Goal: Complete application form

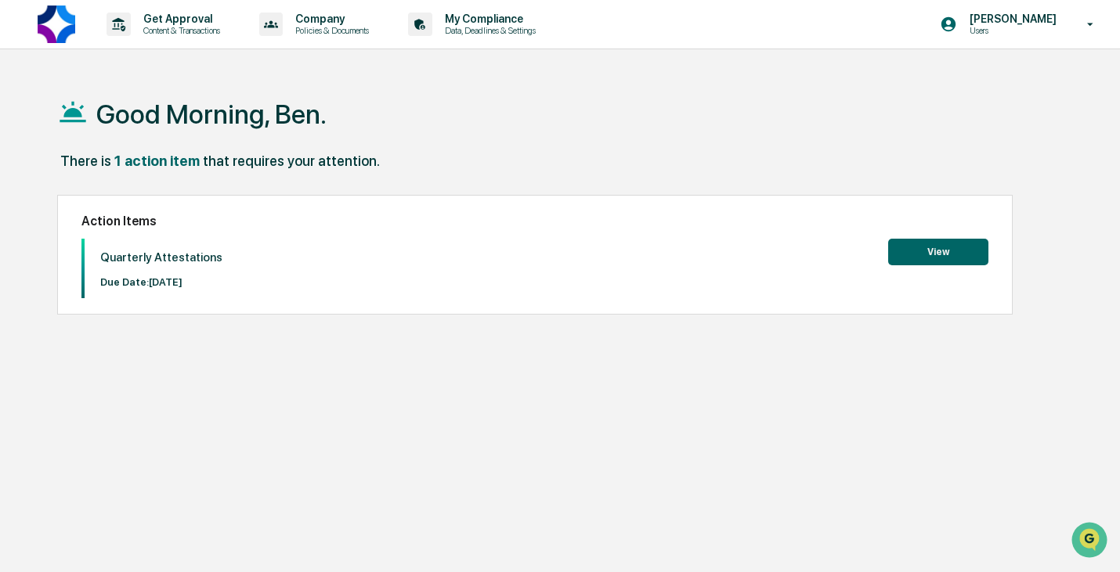
click at [932, 253] on button "View" at bounding box center [938, 252] width 100 height 27
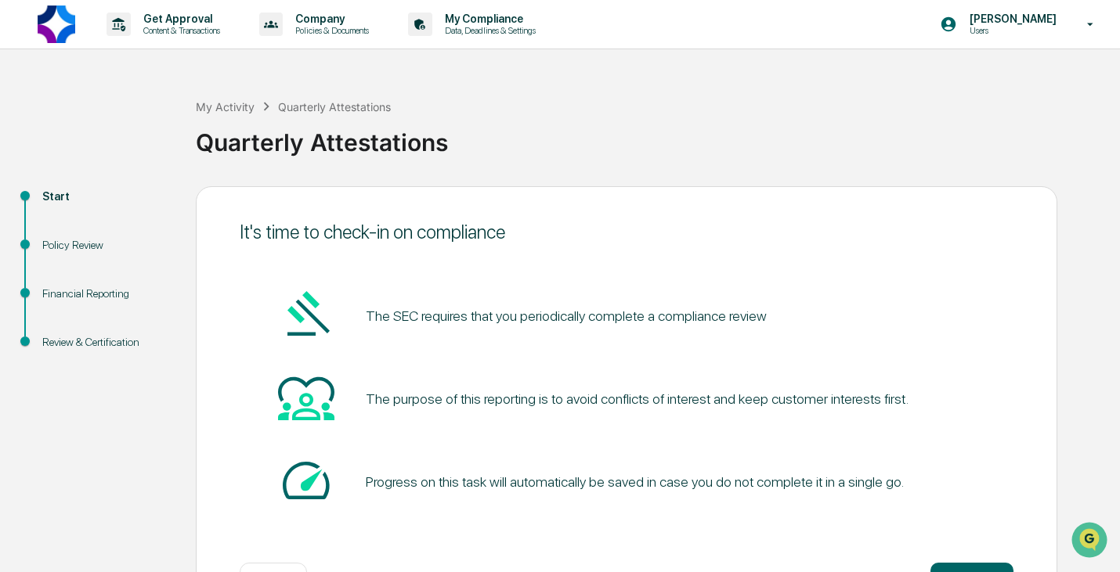
scroll to position [59, 0]
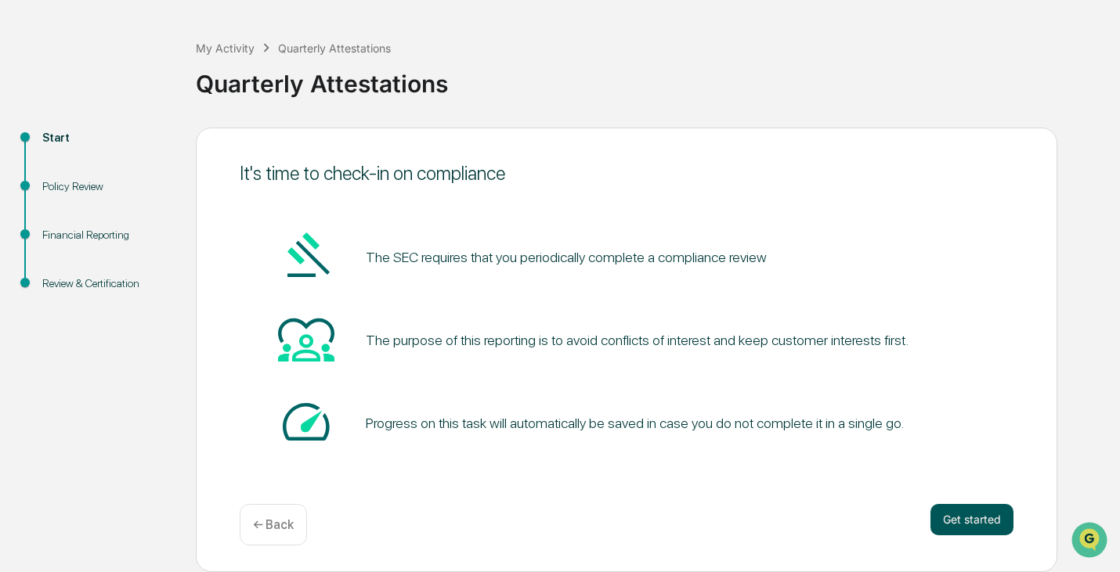
click at [971, 518] on button "Get started" at bounding box center [971, 519] width 83 height 31
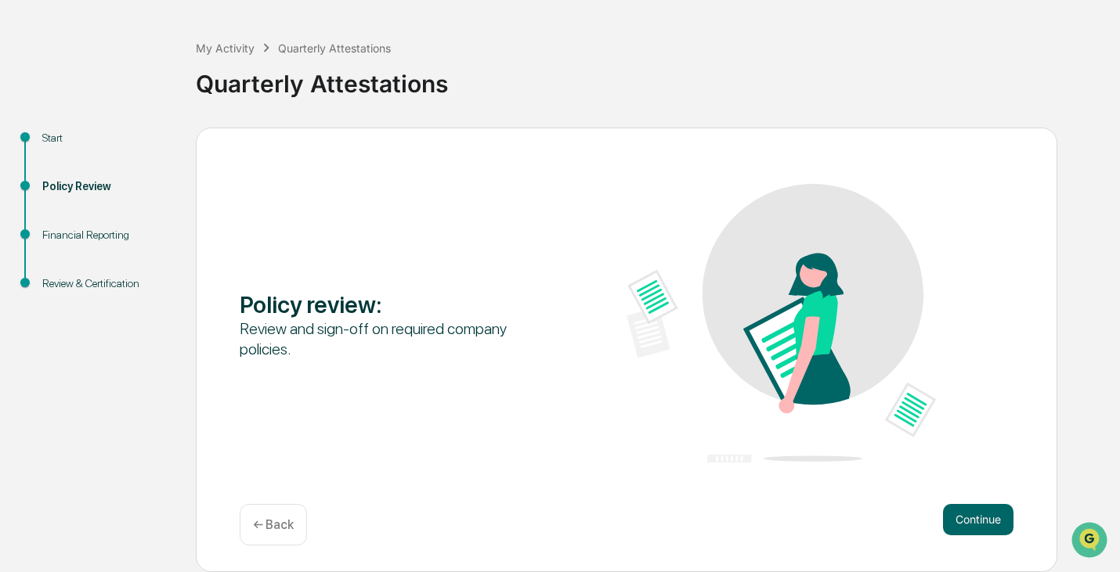
click at [971, 518] on button "Continue" at bounding box center [978, 519] width 70 height 31
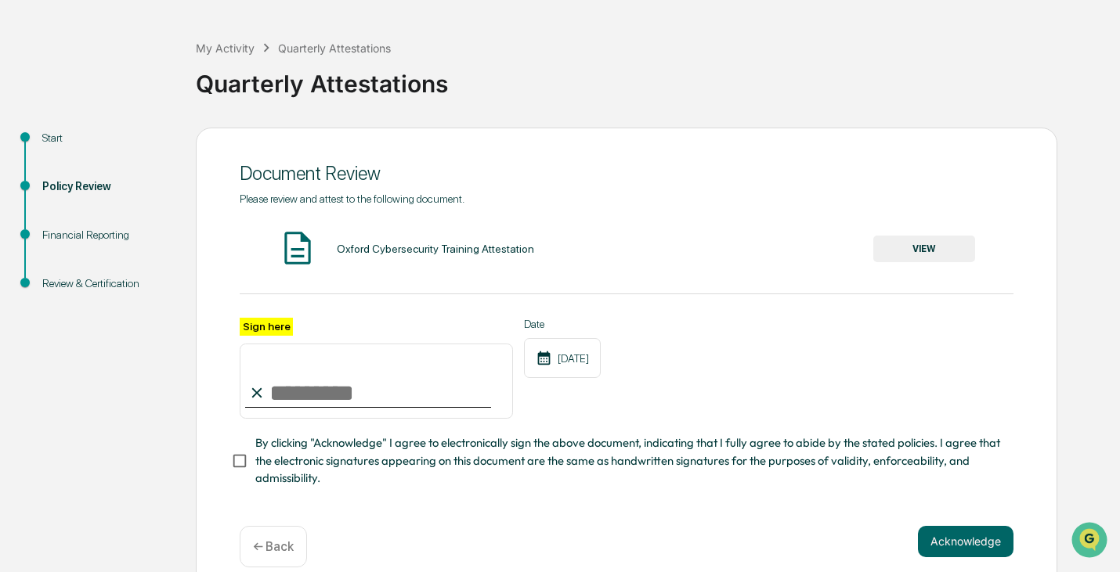
click at [377, 396] on input "Sign here" at bounding box center [376, 381] width 273 height 75
type input "**********"
click at [914, 248] on button "VIEW" at bounding box center [924, 249] width 102 height 27
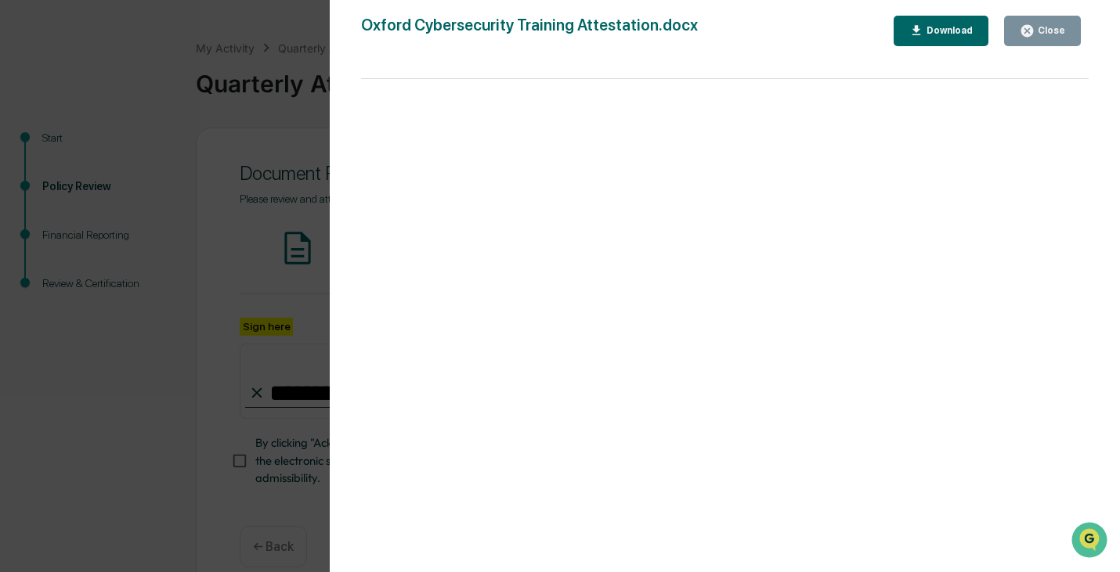
click at [1067, 36] on button "Close" at bounding box center [1042, 31] width 77 height 31
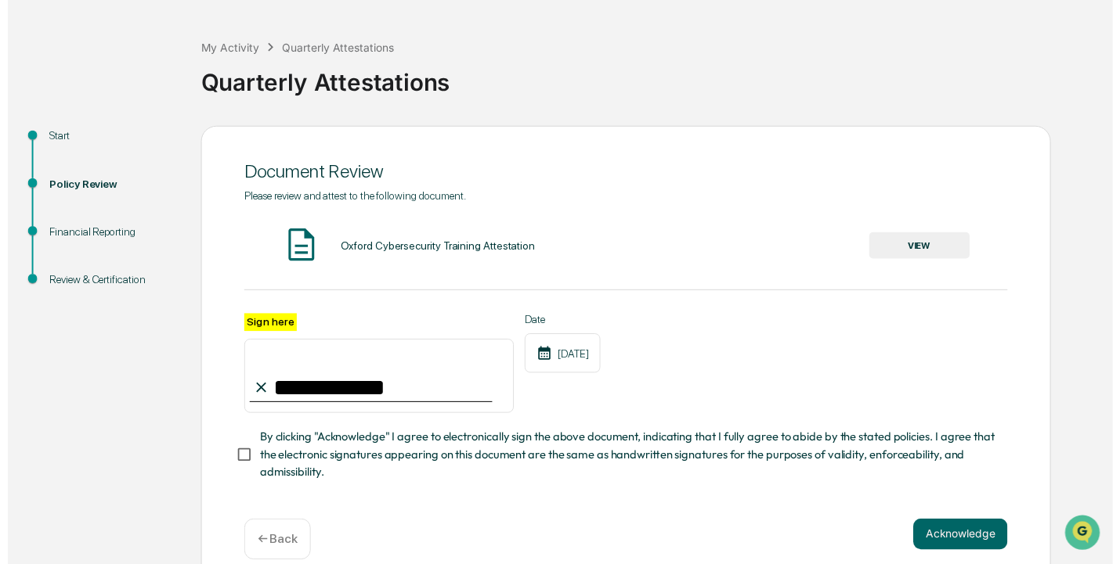
scroll to position [88, 0]
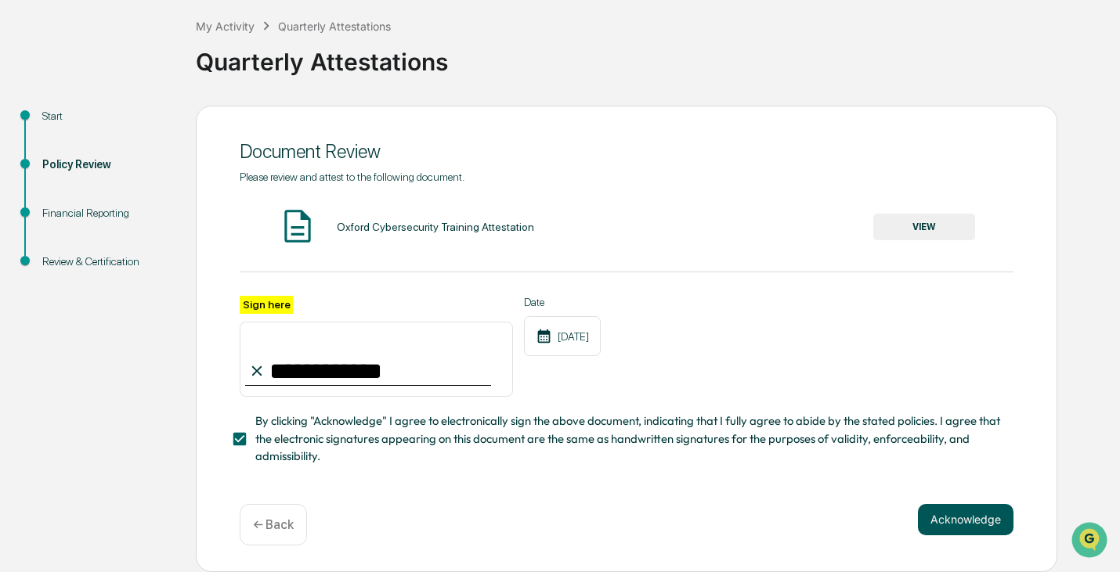
click at [954, 507] on button "Acknowledge" at bounding box center [966, 519] width 96 height 31
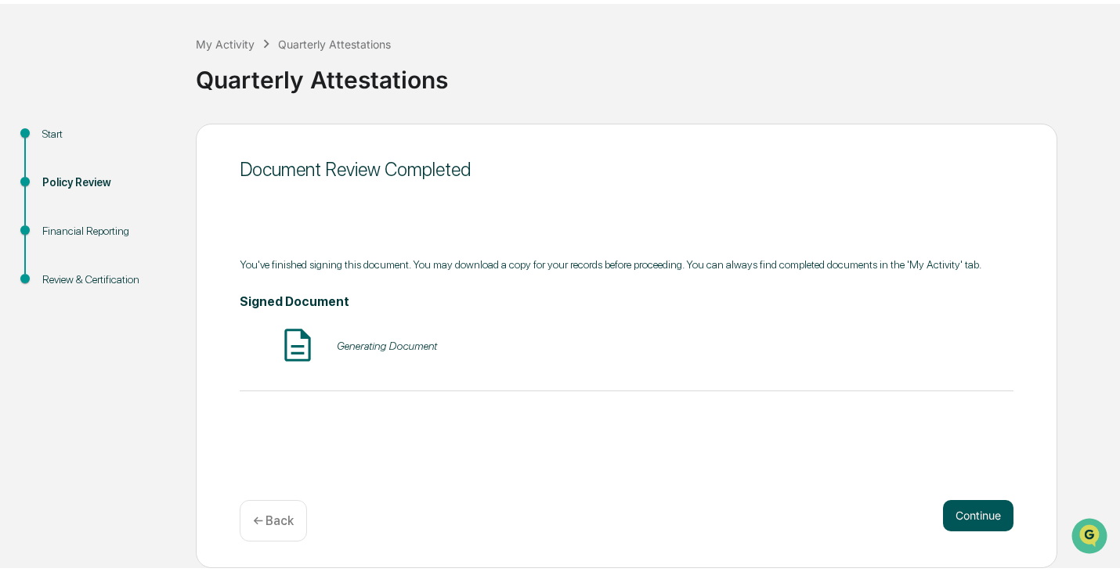
scroll to position [59, 0]
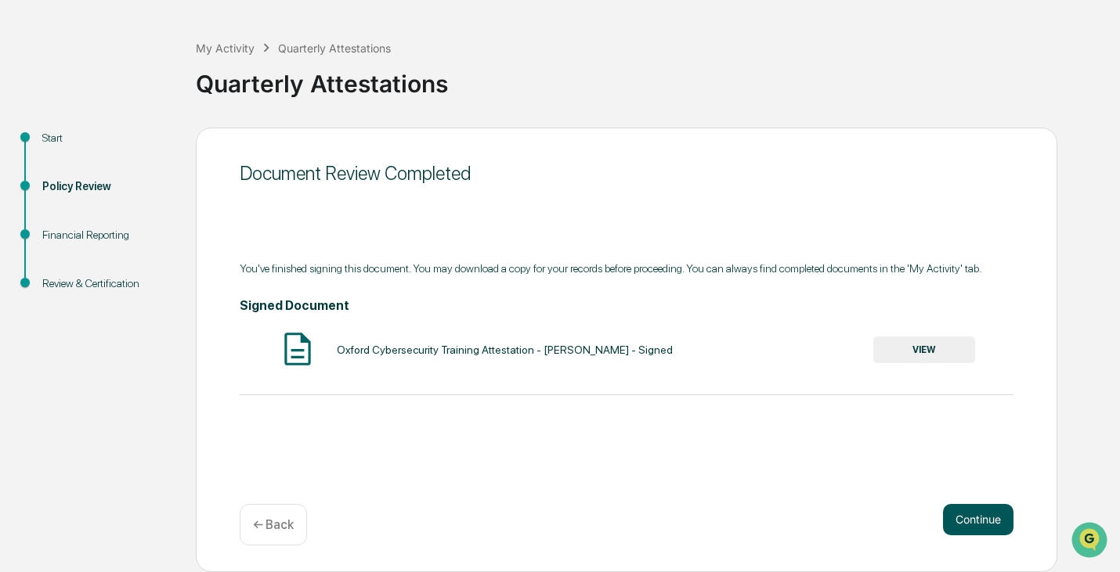
click at [983, 513] on button "Continue" at bounding box center [978, 519] width 70 height 31
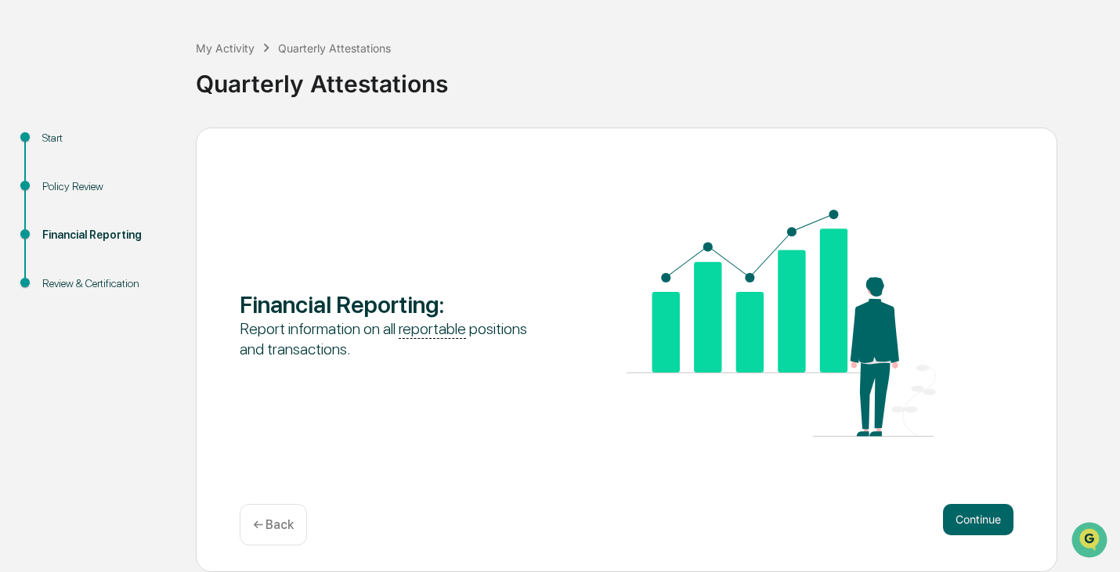
click at [983, 513] on button "Continue" at bounding box center [978, 519] width 70 height 31
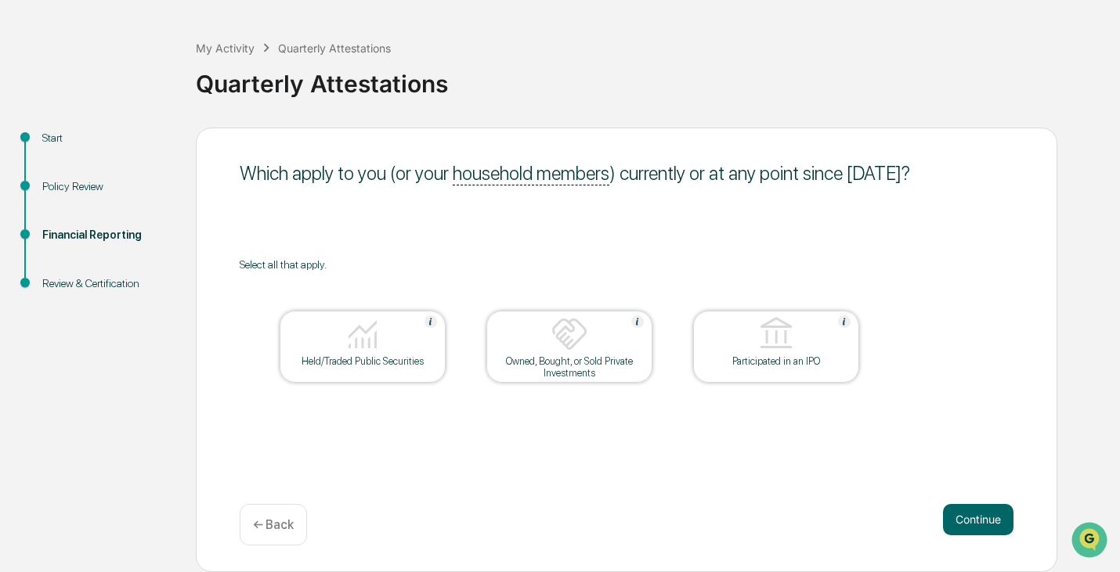
click at [376, 366] on div "Held/Traded Public Securities" at bounding box center [362, 361] width 141 height 12
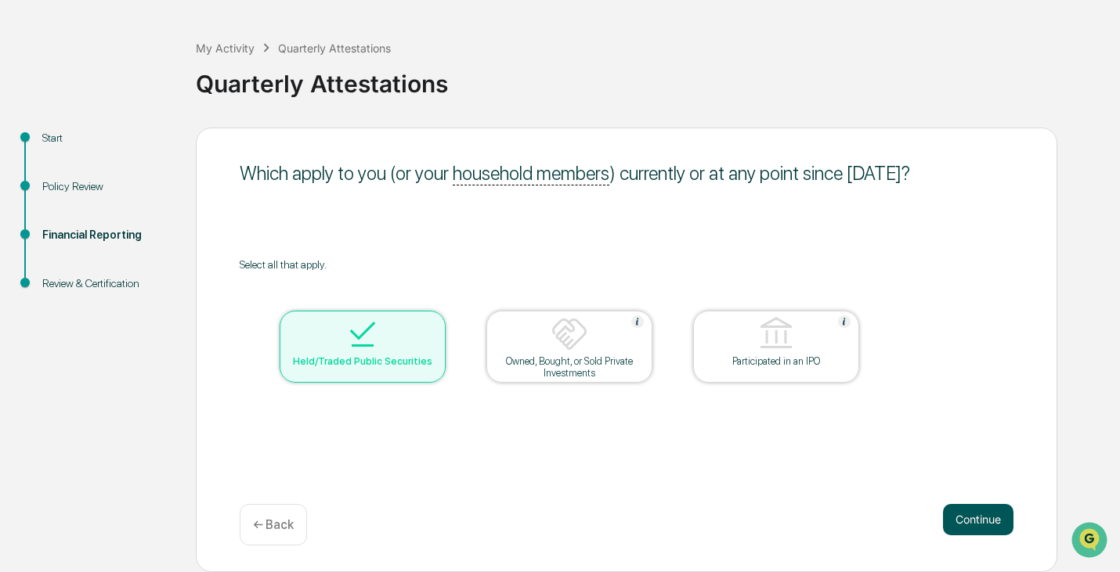
click at [972, 517] on button "Continue" at bounding box center [978, 519] width 70 height 31
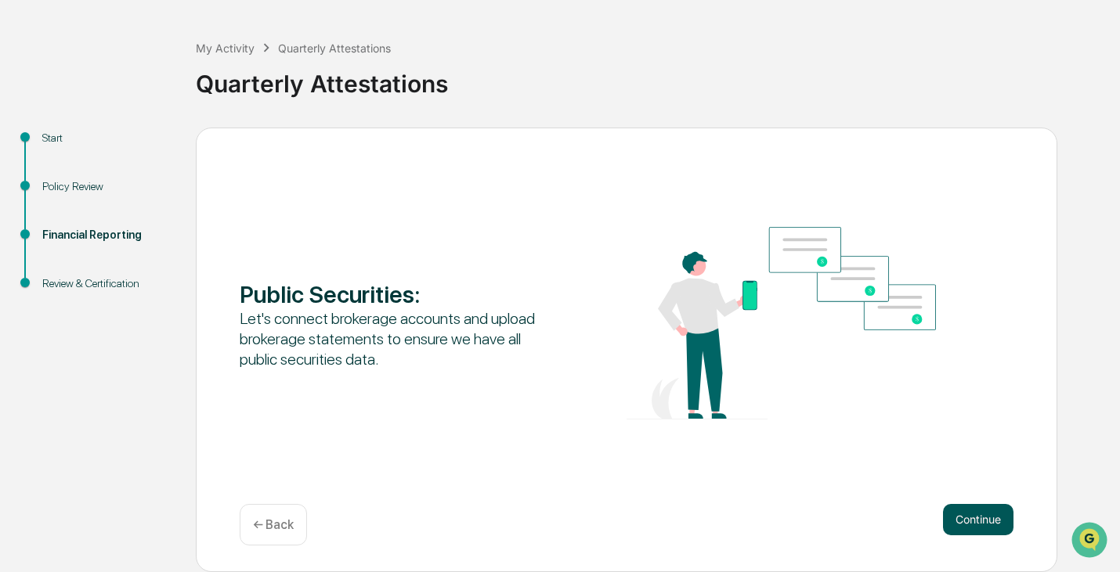
click at [1005, 525] on button "Continue" at bounding box center [978, 519] width 70 height 31
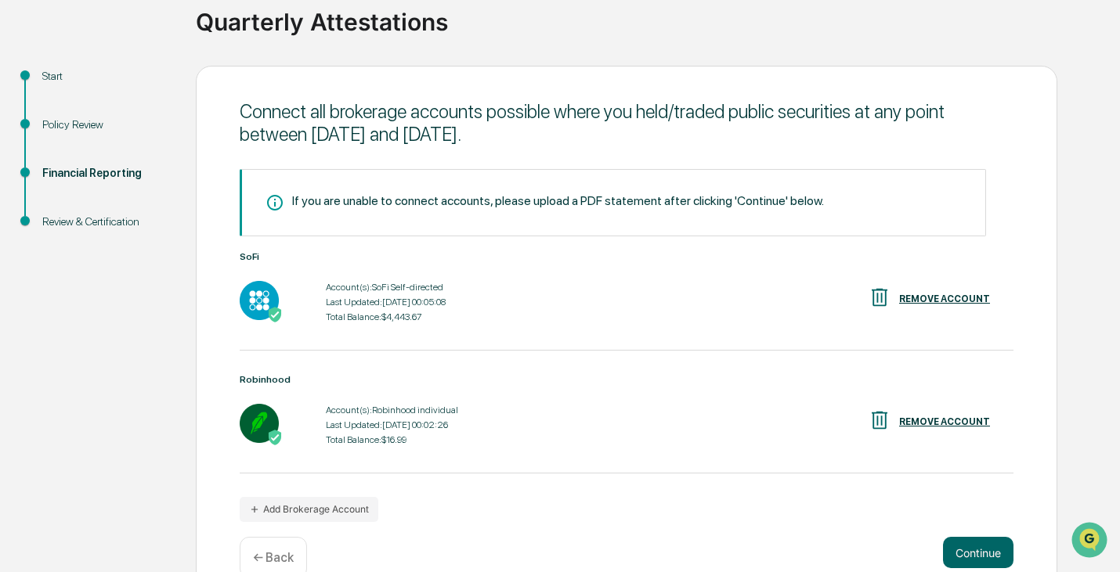
scroll to position [157, 0]
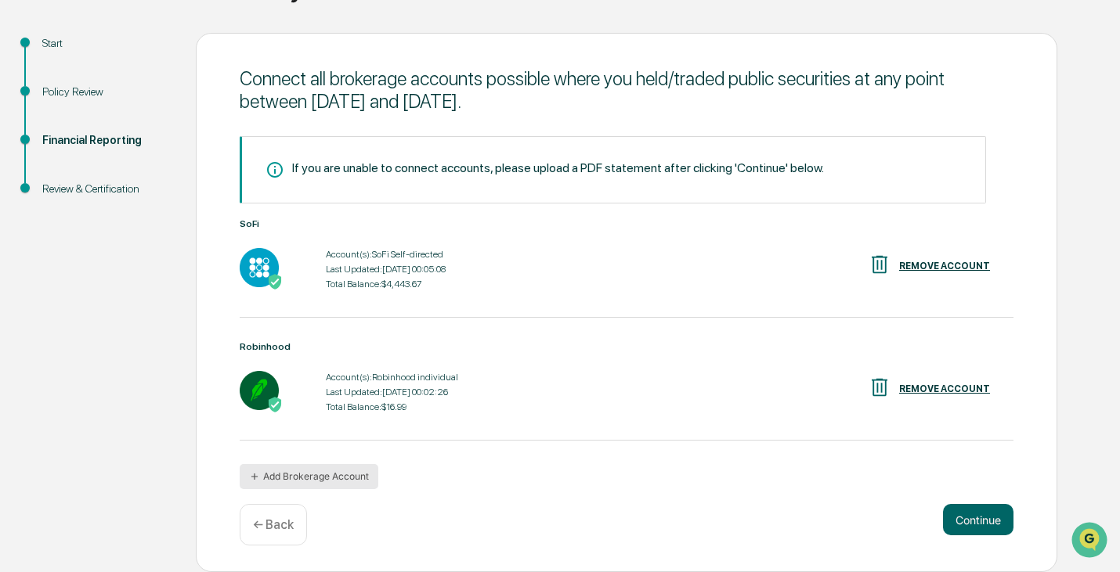
click at [344, 478] on button "Add Brokerage Account" at bounding box center [309, 476] width 139 height 25
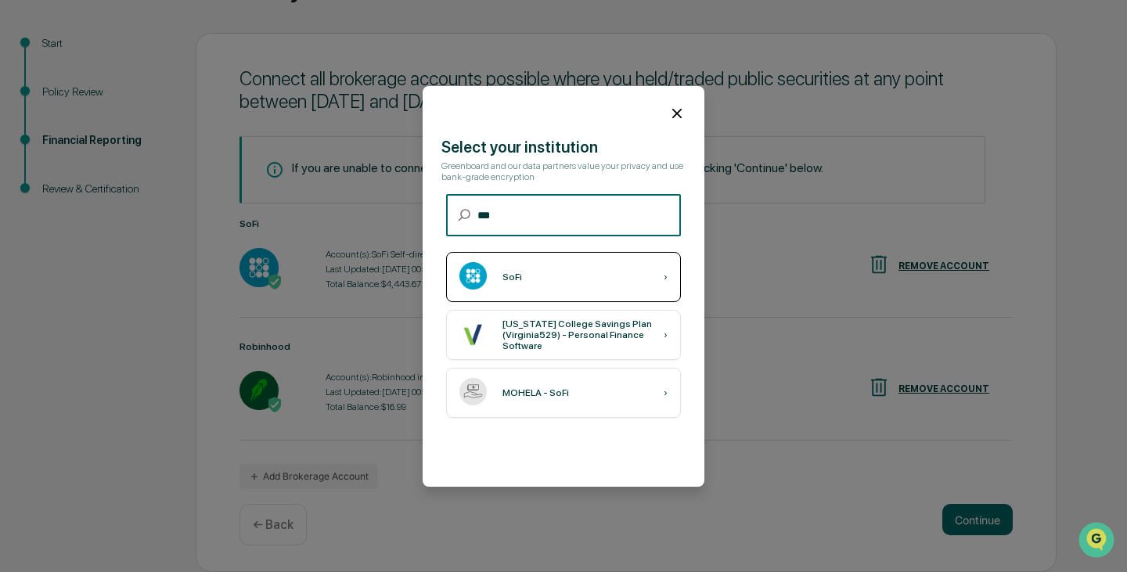
type input "***"
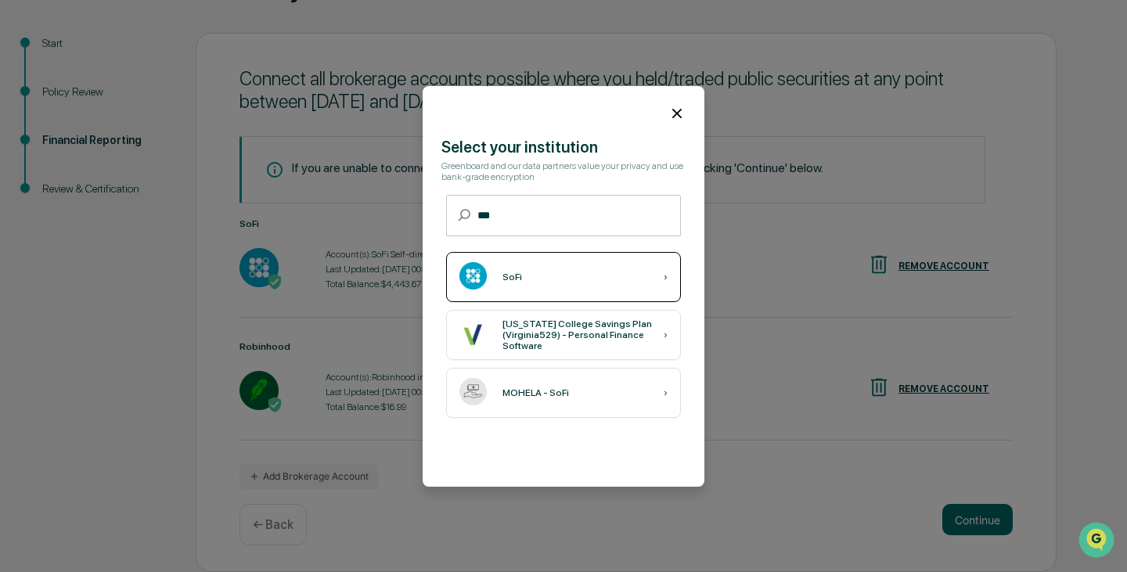
click at [518, 277] on div "SoFi ›" at bounding box center [563, 277] width 235 height 50
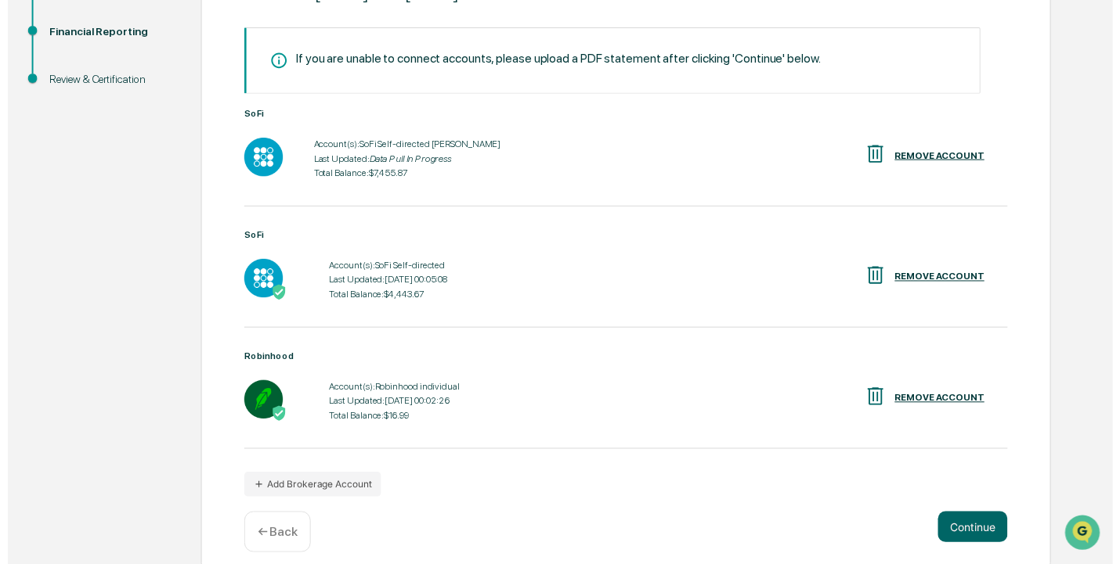
scroll to position [282, 0]
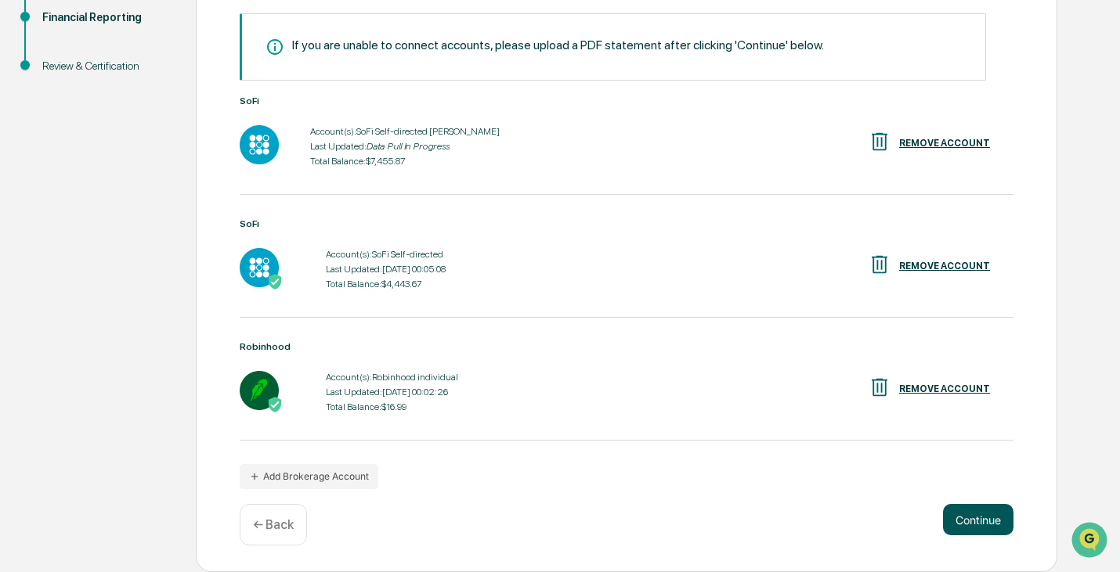
click at [995, 505] on button "Continue" at bounding box center [978, 519] width 70 height 31
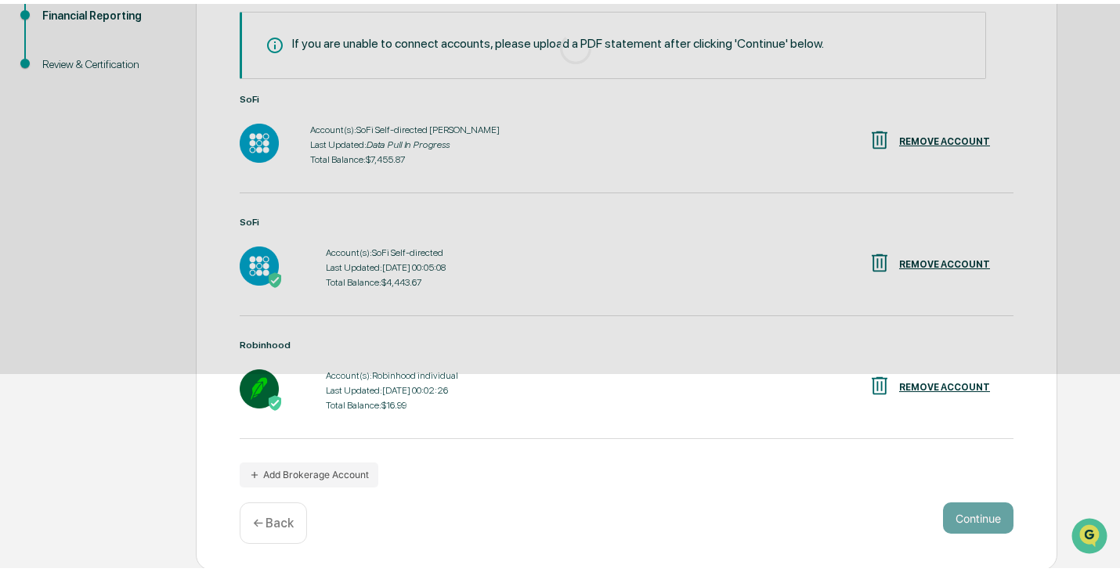
scroll to position [59, 0]
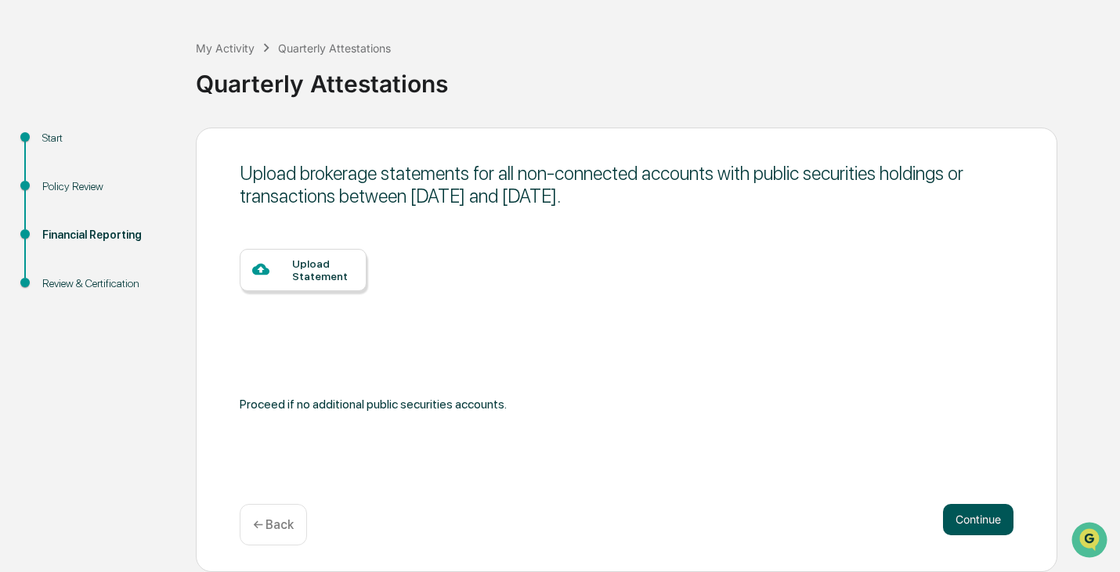
click at [995, 505] on button "Continue" at bounding box center [978, 519] width 70 height 31
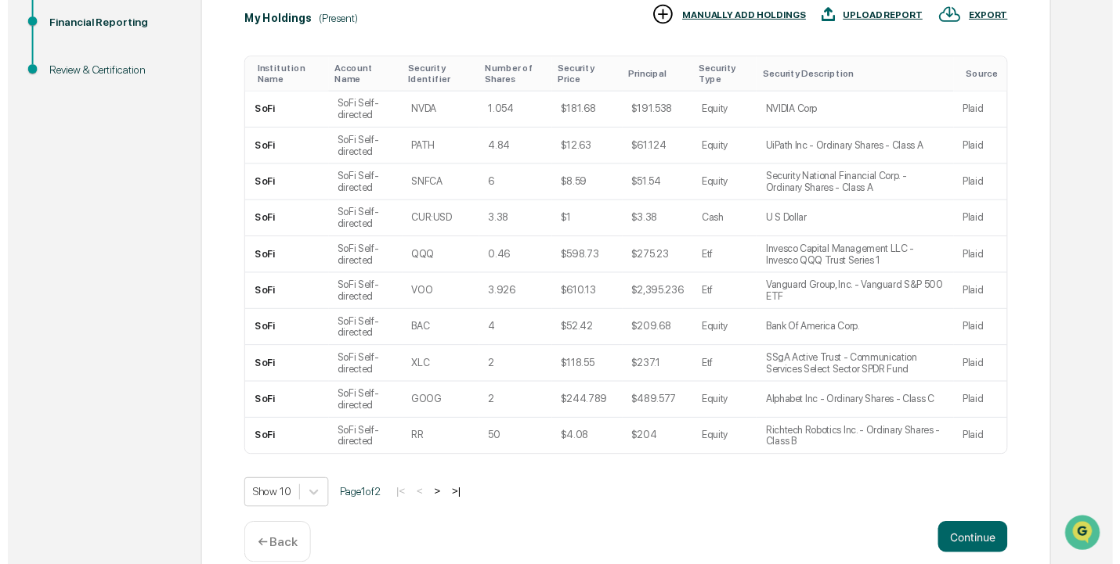
scroll to position [305, 0]
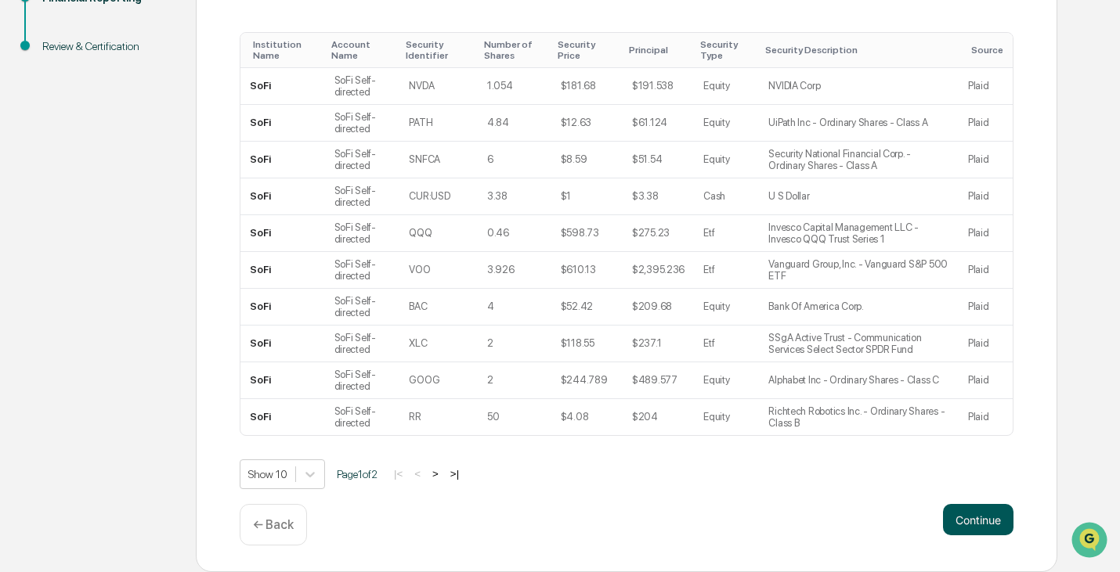
click at [956, 520] on button "Continue" at bounding box center [978, 519] width 70 height 31
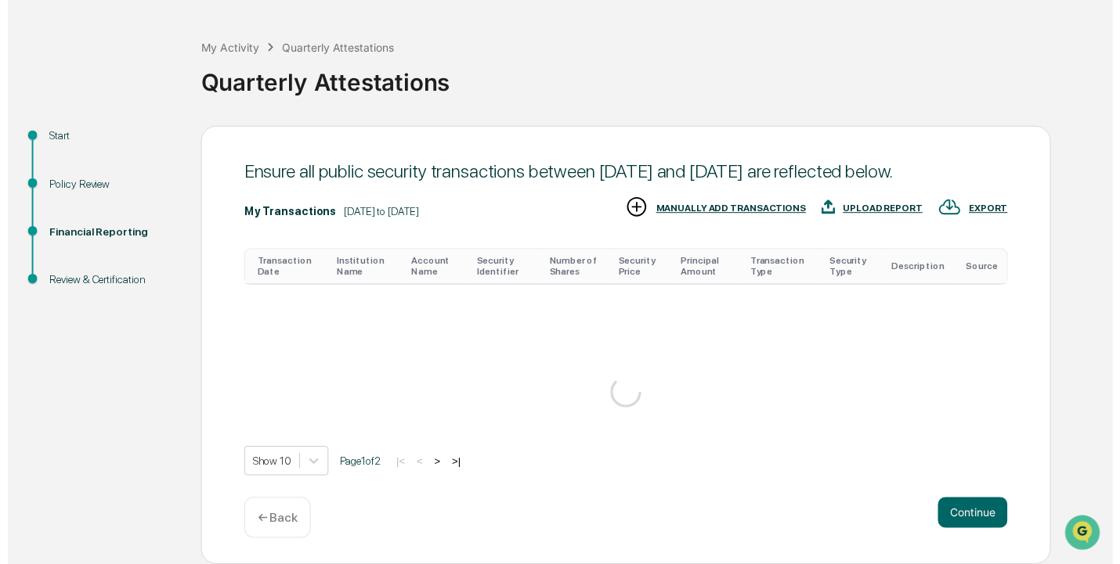
scroll to position [378, 0]
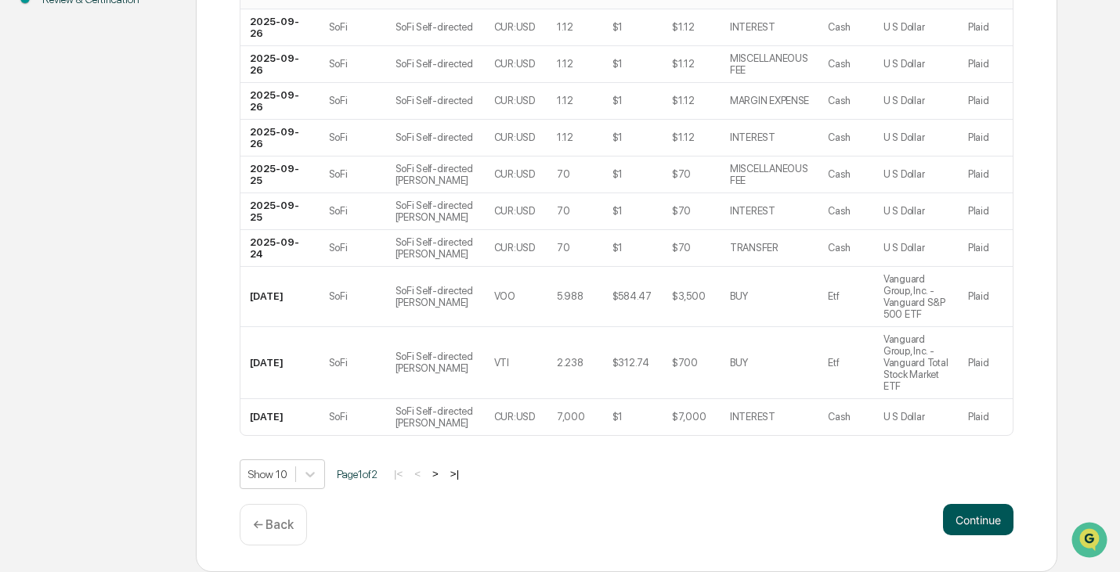
click at [977, 514] on button "Continue" at bounding box center [978, 519] width 70 height 31
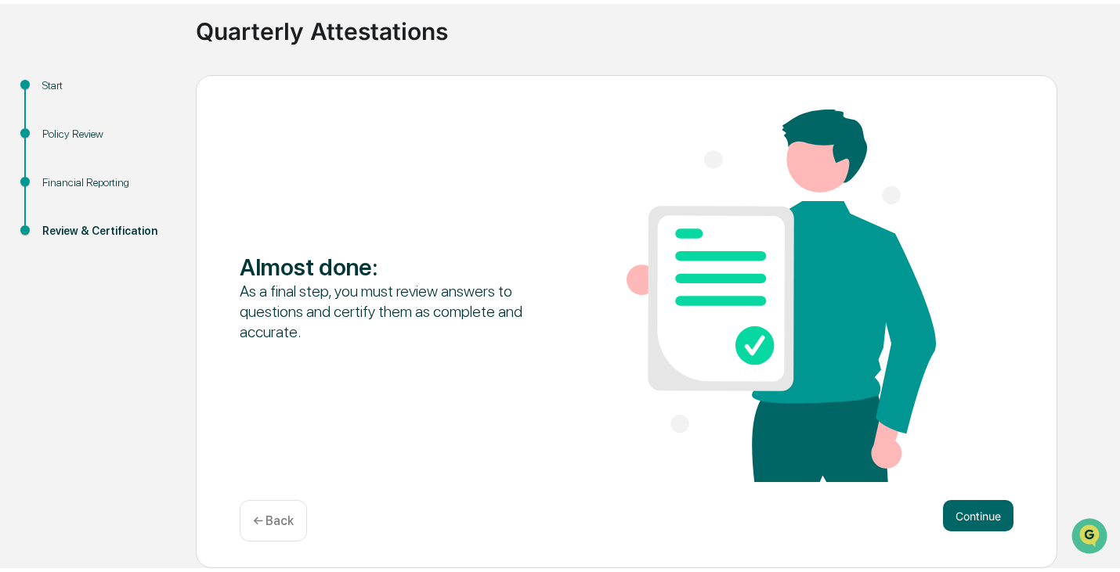
scroll to position [108, 0]
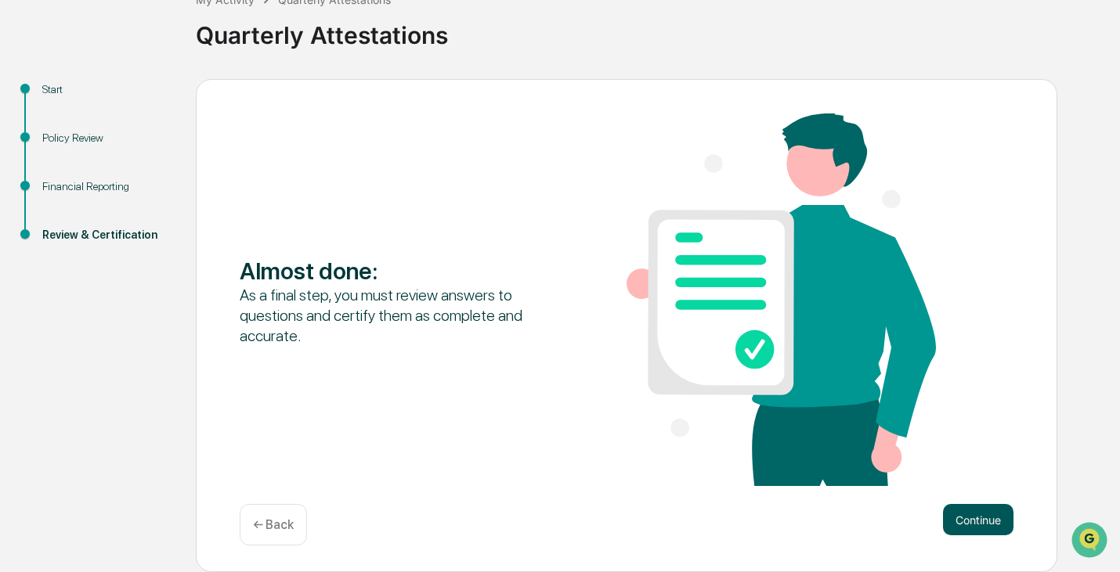
click at [975, 534] on button "Continue" at bounding box center [978, 519] width 70 height 31
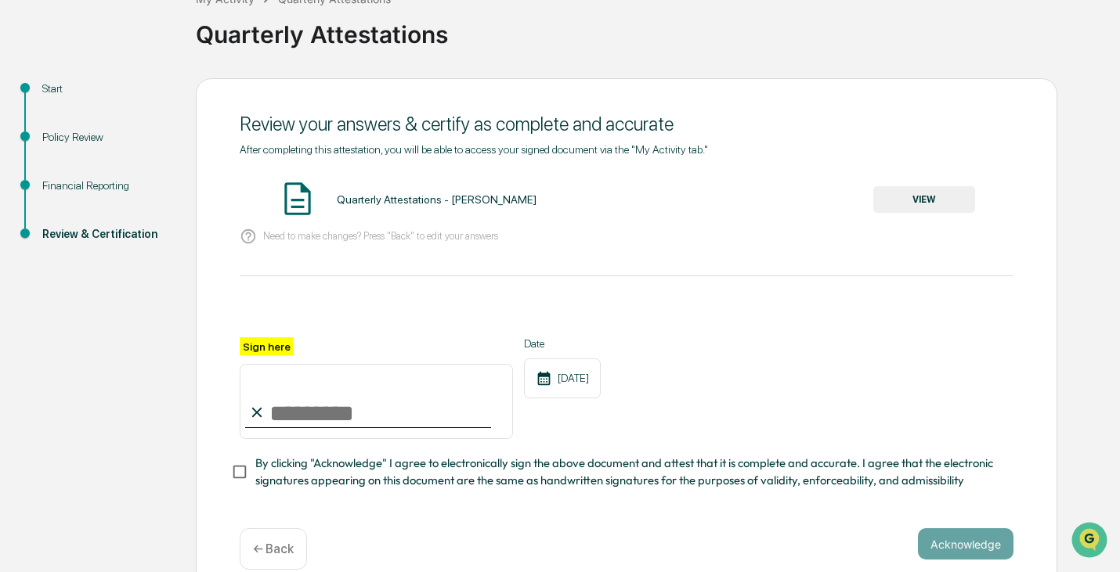
click at [417, 409] on input "Sign here" at bounding box center [376, 401] width 273 height 75
type input "**********"
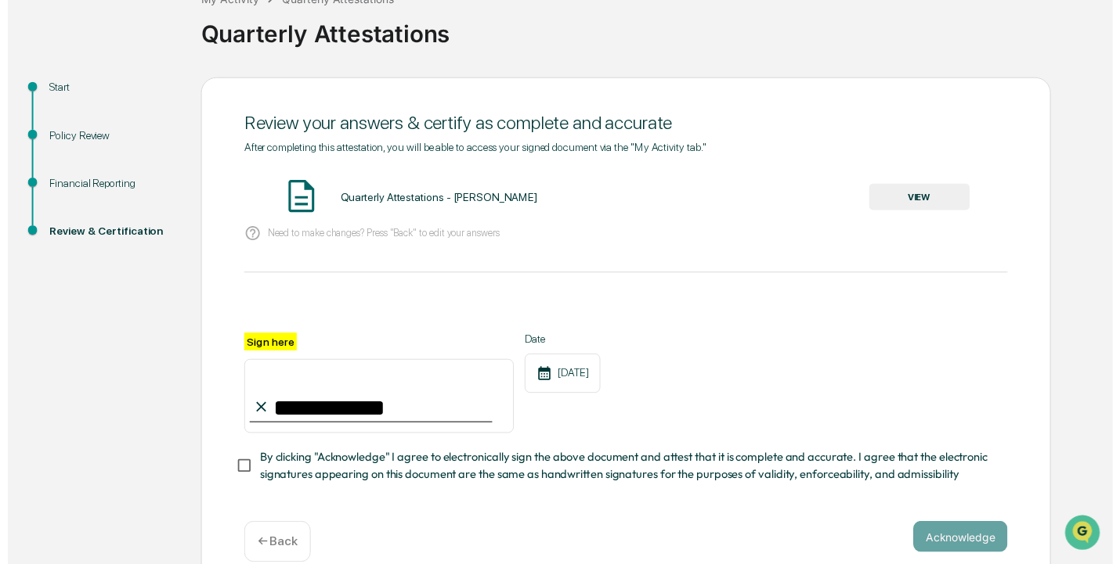
scroll to position [139, 0]
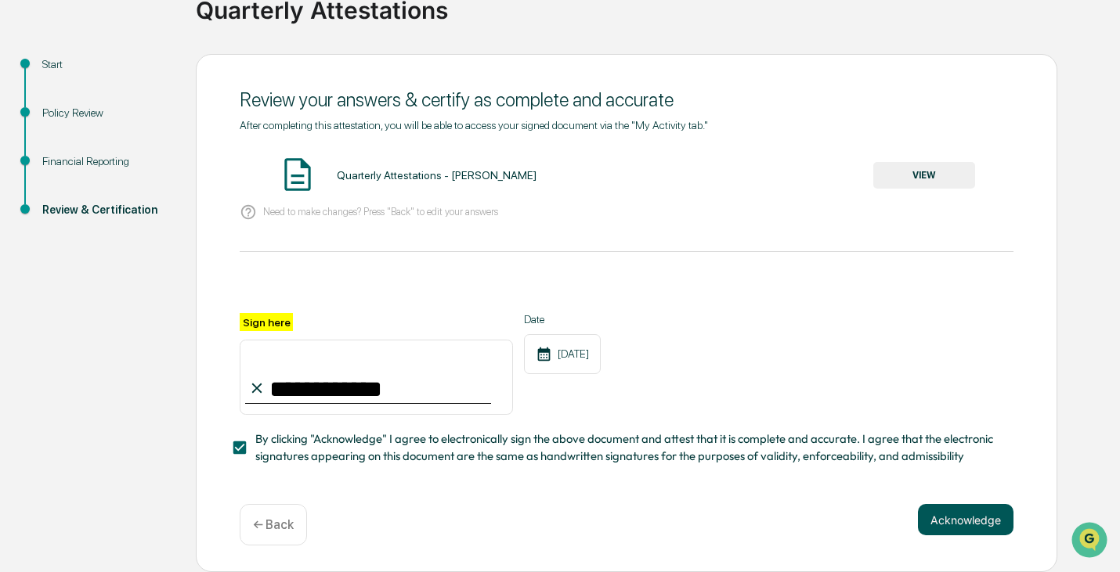
click at [949, 521] on button "Acknowledge" at bounding box center [966, 519] width 96 height 31
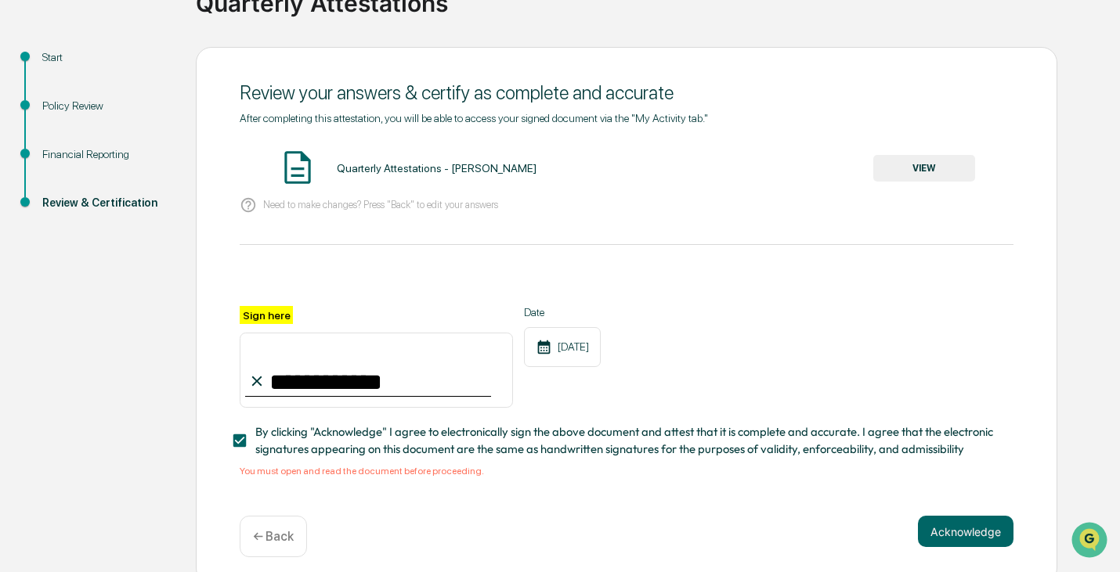
click at [929, 161] on button "VIEW" at bounding box center [924, 168] width 102 height 27
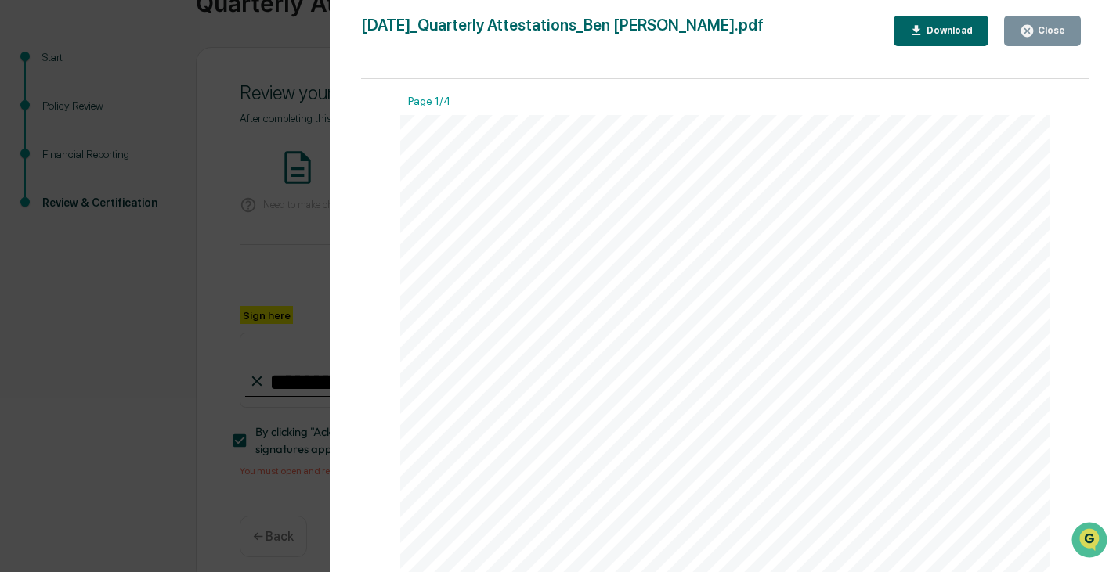
click at [1048, 31] on div "Close" at bounding box center [1049, 30] width 31 height 11
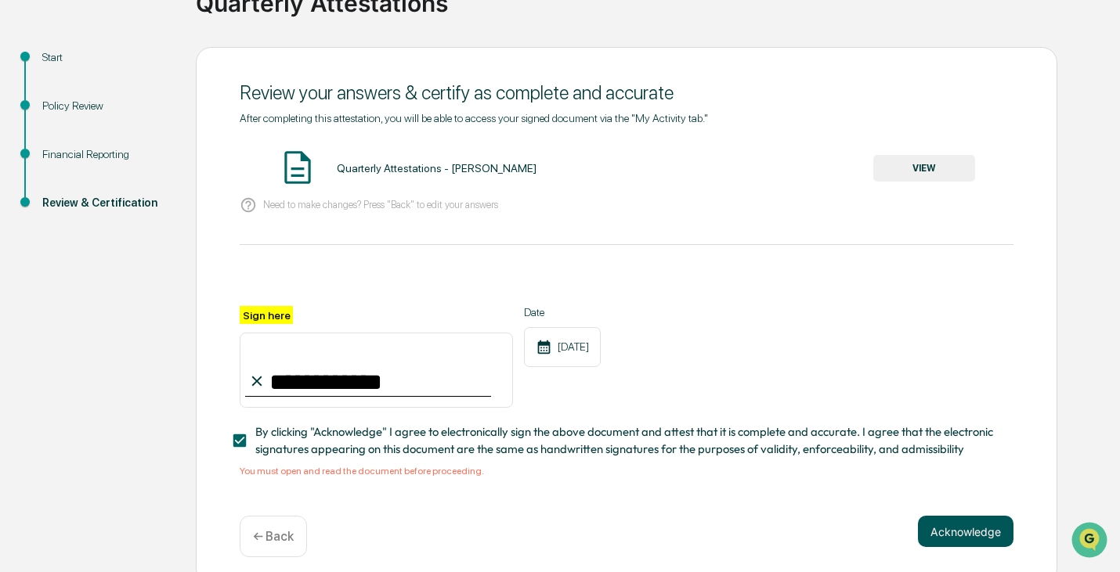
click at [990, 546] on button "Acknowledge" at bounding box center [966, 531] width 96 height 31
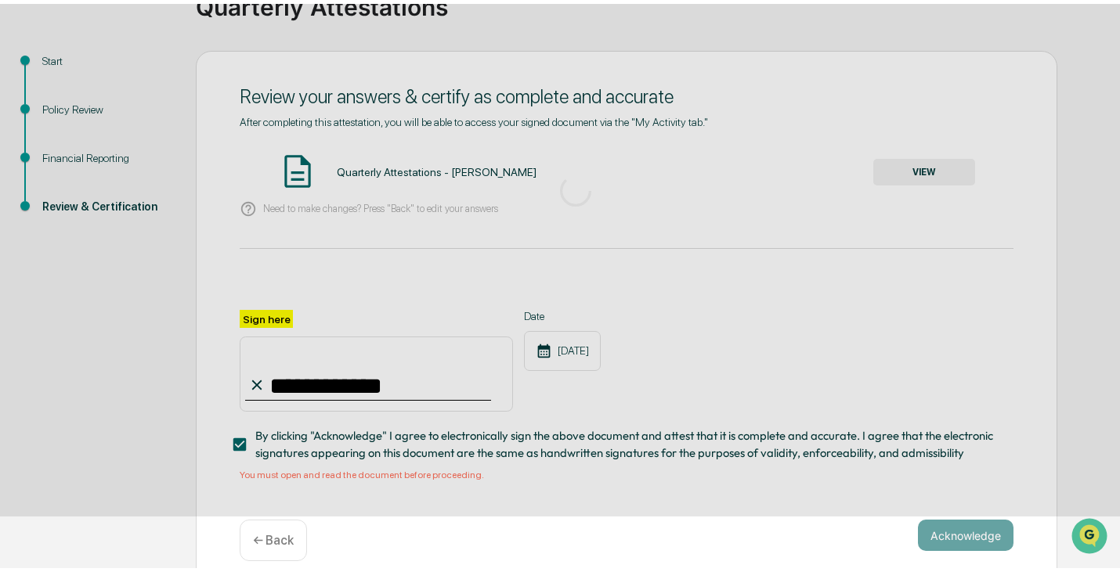
scroll to position [59, 0]
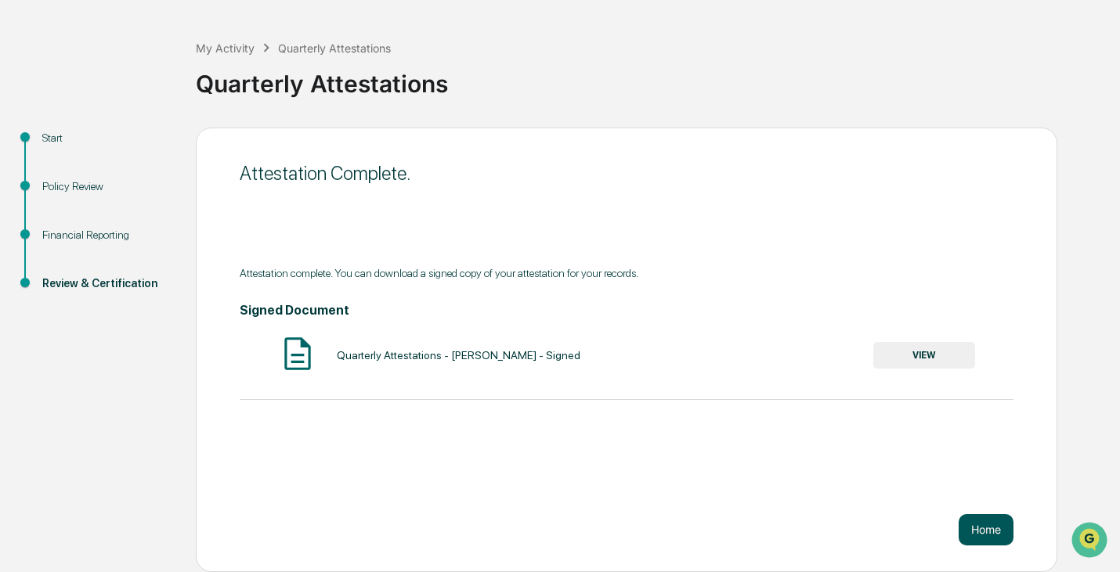
click at [982, 528] on button "Home" at bounding box center [985, 529] width 55 height 31
